Goal: Task Accomplishment & Management: Use online tool/utility

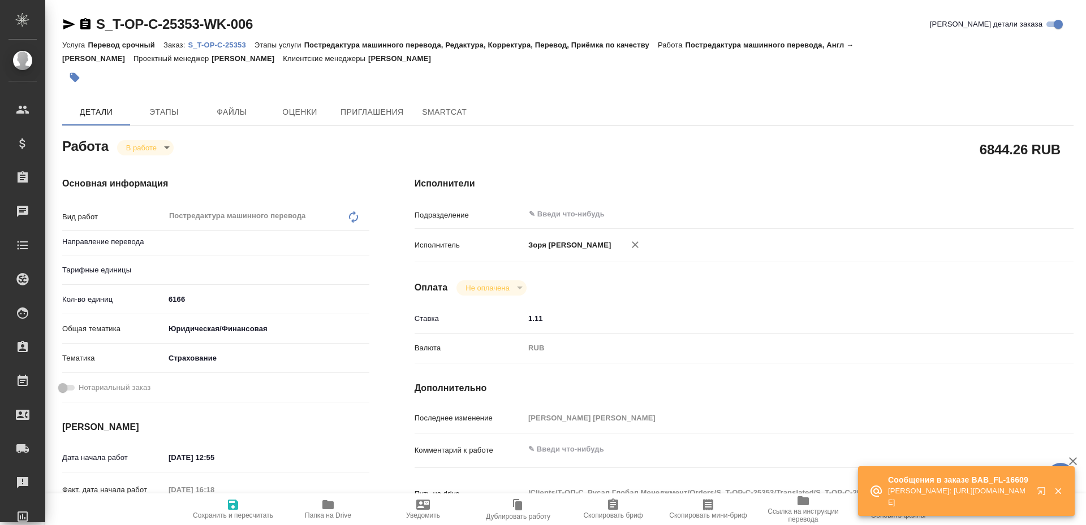
type input "англ-рус"
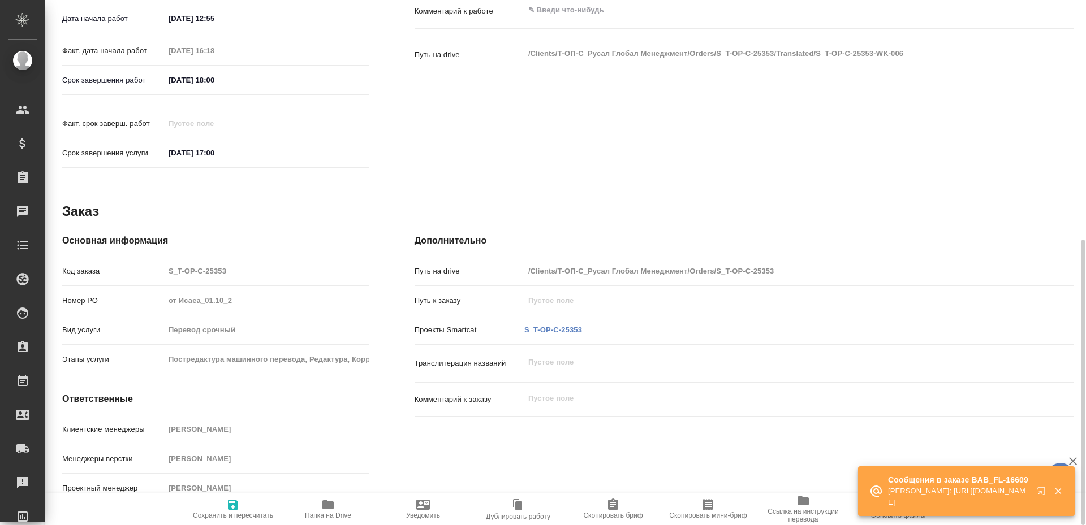
click at [543, 325] on div "S_T-OP-C-25353" at bounding box center [553, 330] width 62 height 16
click at [543, 326] on link "S_T-OP-C-25353" at bounding box center [553, 330] width 58 height 8
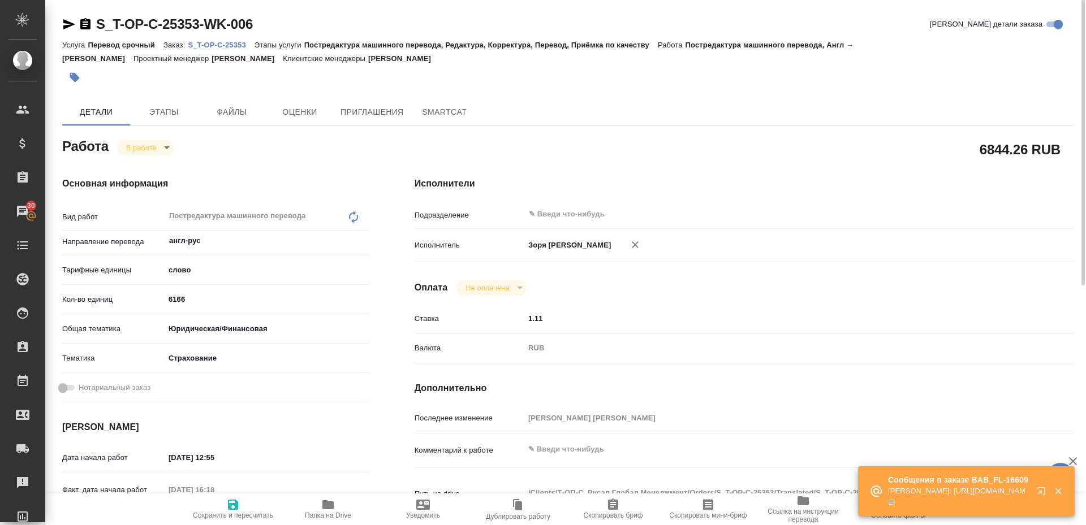
click at [72, 23] on icon "button" at bounding box center [69, 24] width 12 height 10
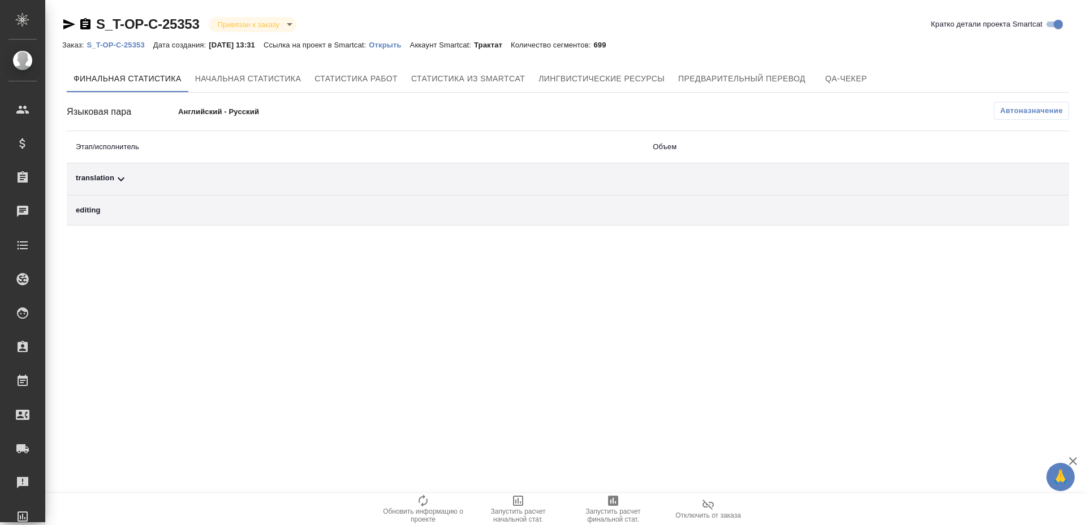
click at [601, 506] on span "Запустить расчет финальной стат." at bounding box center [612, 508] width 81 height 29
